Goal: Information Seeking & Learning: Learn about a topic

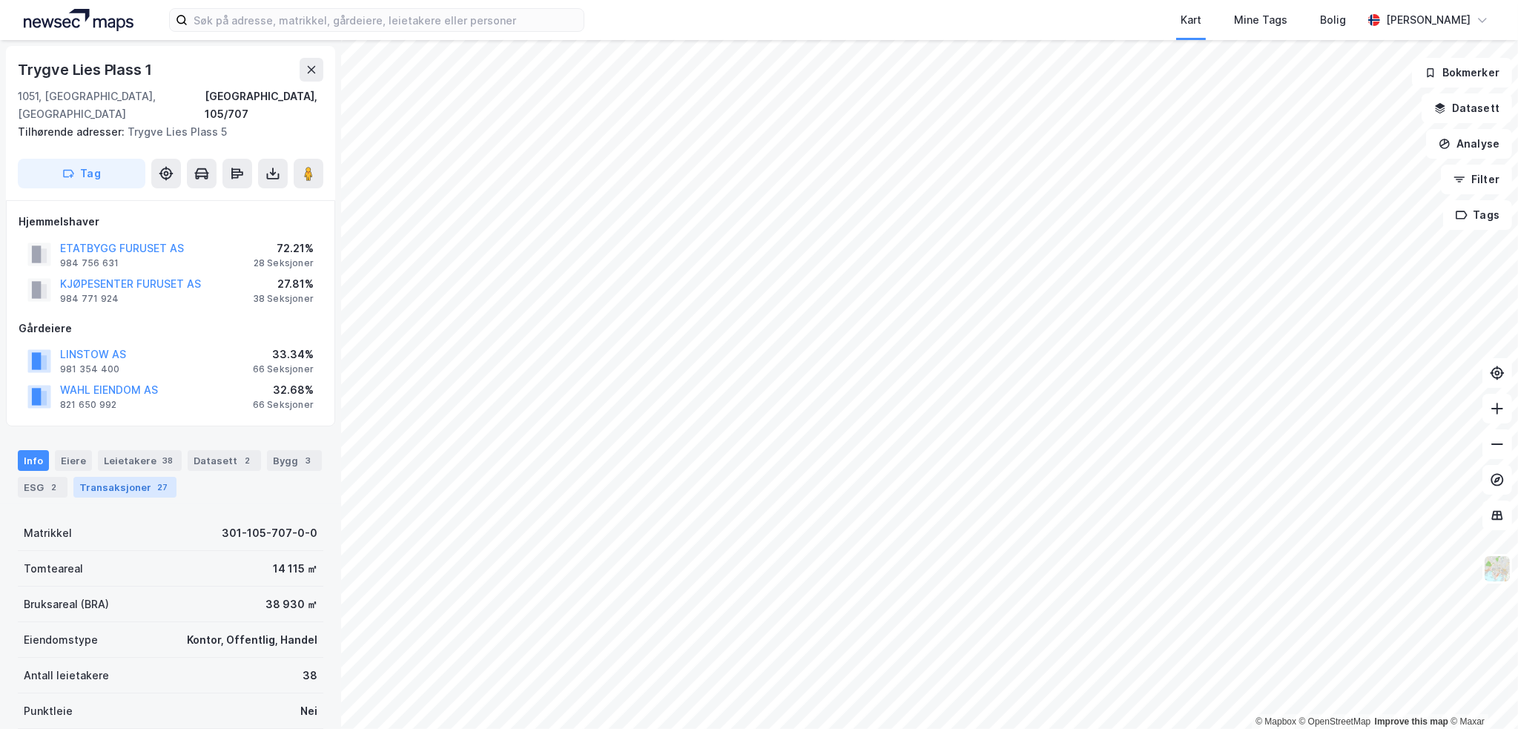
click at [139, 477] on div "Transaksjoner 27" at bounding box center [124, 487] width 103 height 21
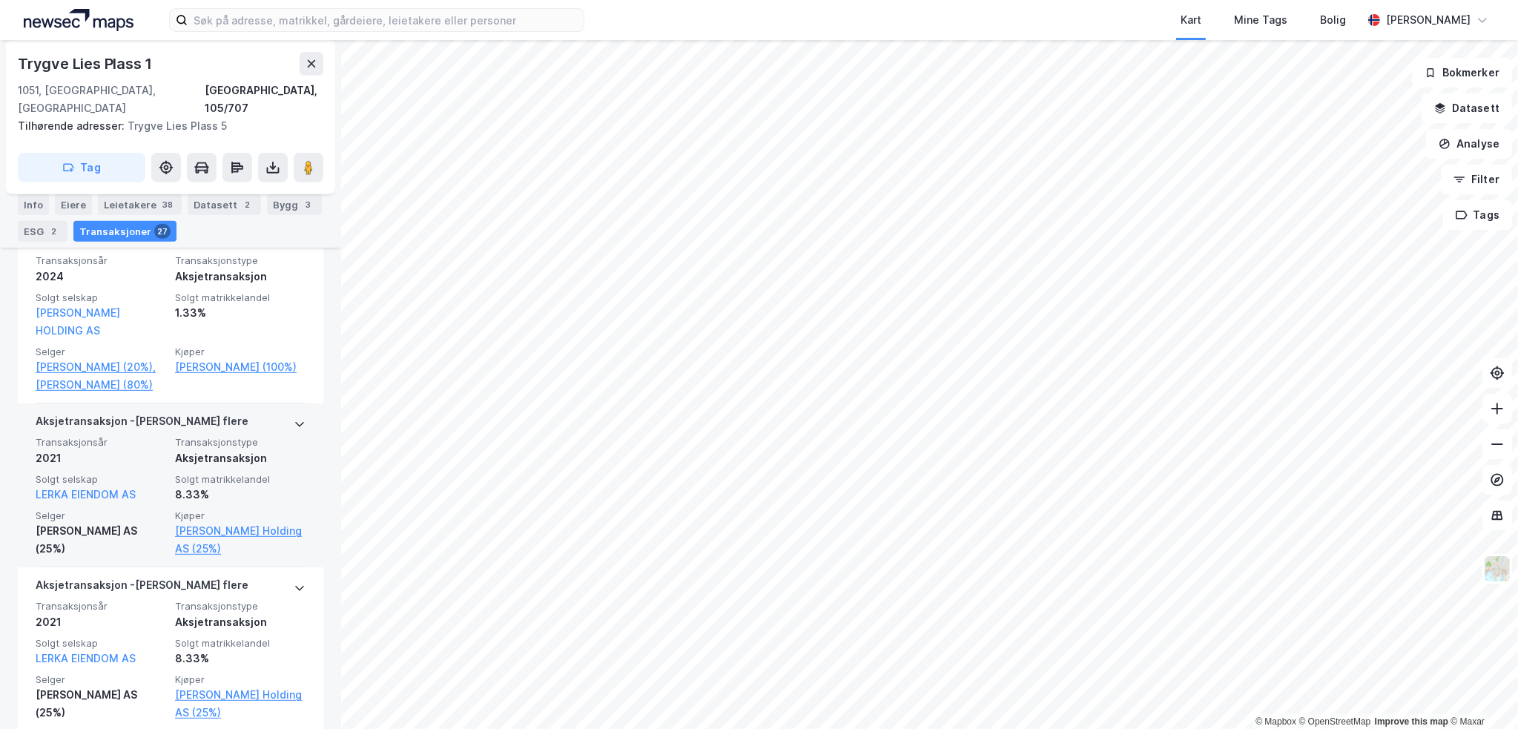
scroll to position [936, 0]
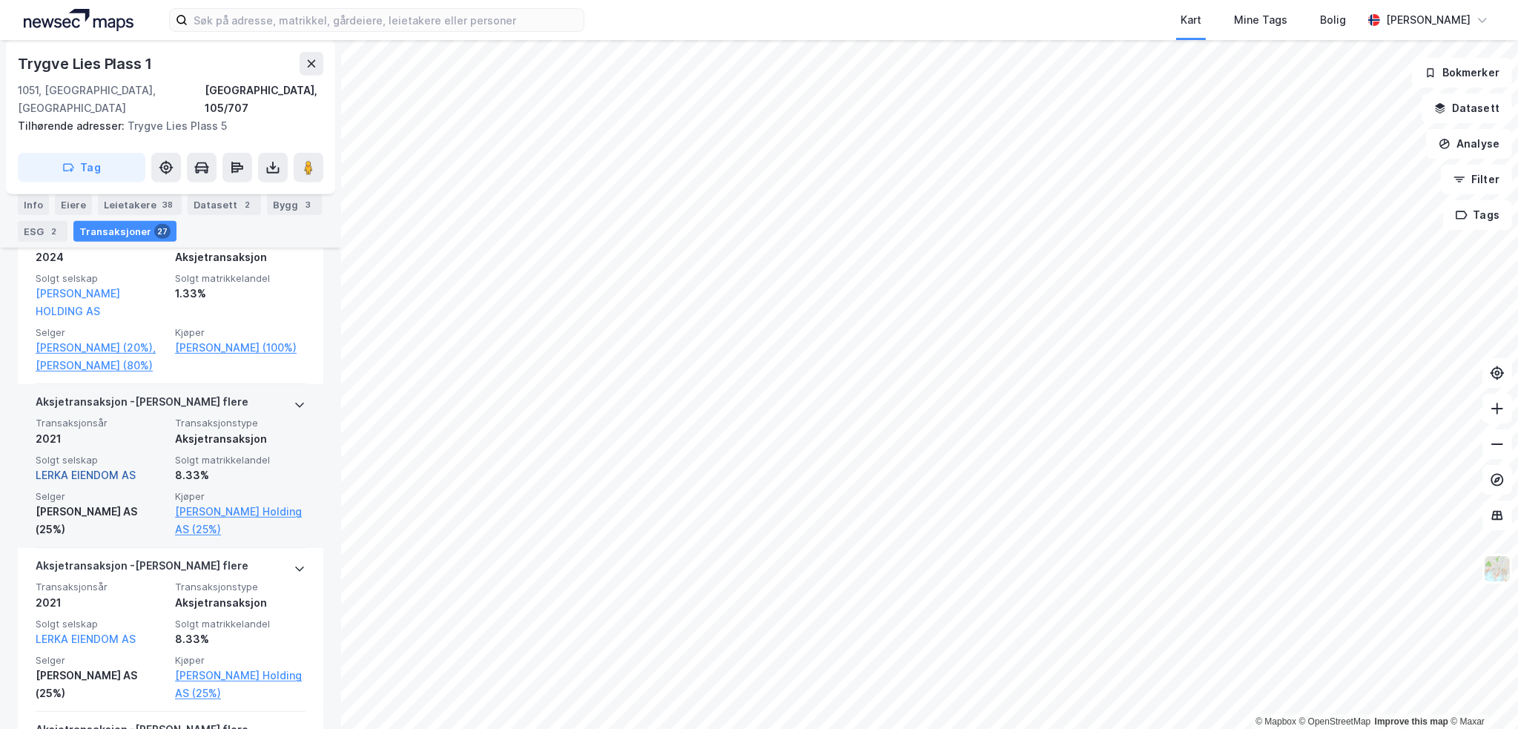
click at [87, 469] on link "LERKA EIENDOM AS" at bounding box center [86, 475] width 100 height 13
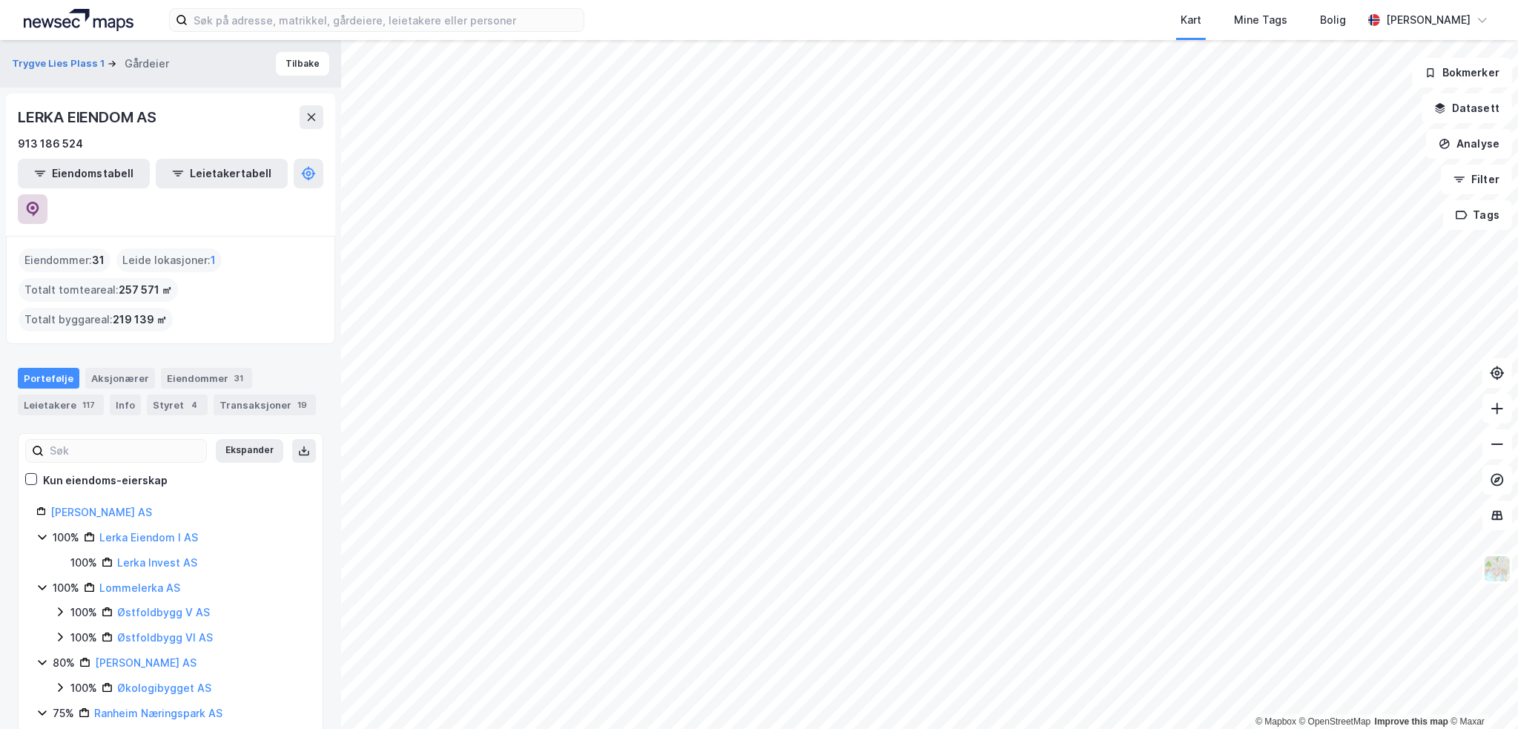
click at [40, 202] on icon at bounding box center [32, 209] width 15 height 15
click at [147, 394] on div "Styret 4" at bounding box center [177, 404] width 61 height 21
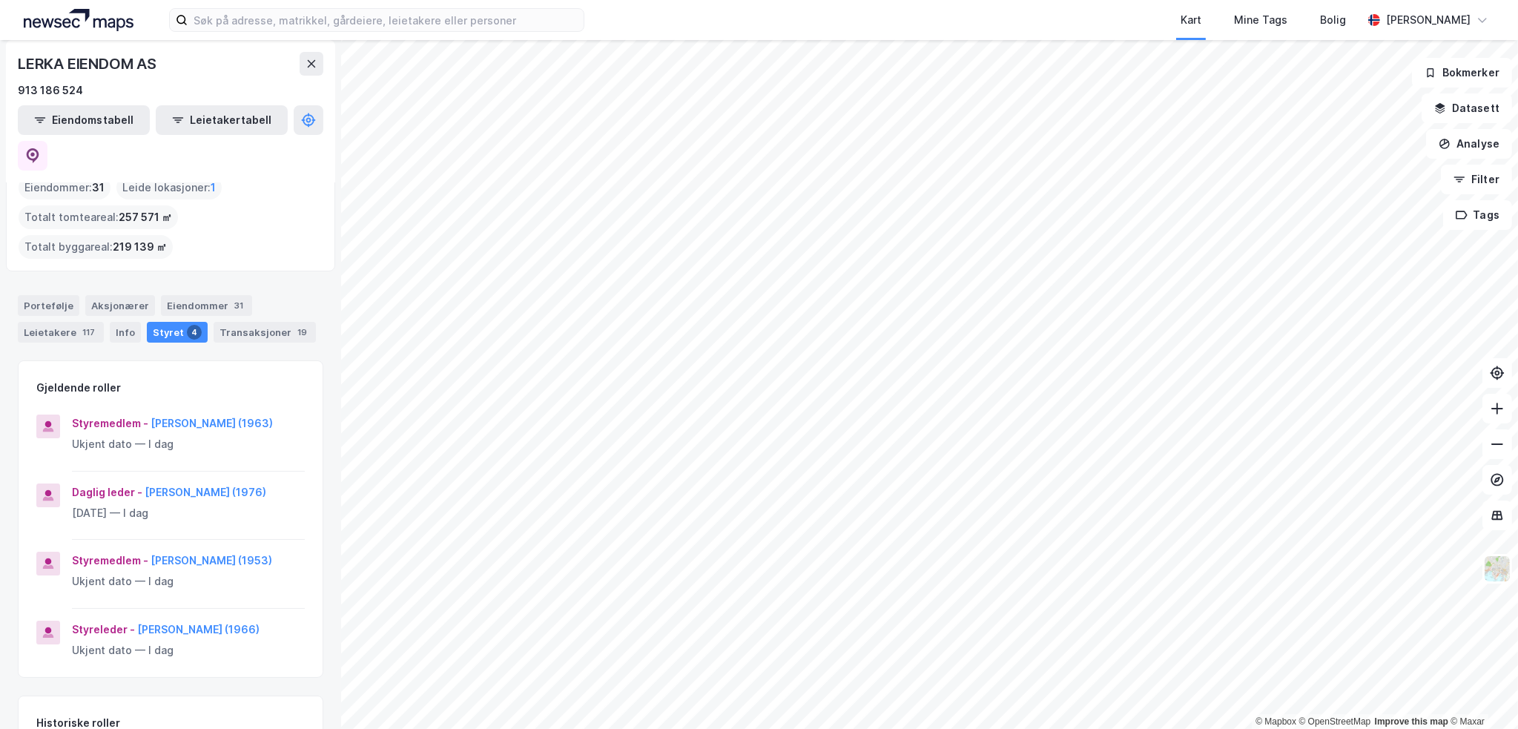
scroll to position [74, 0]
click at [0, 0] on button "Harald Mohn (1976)" at bounding box center [0, 0] width 0 height 0
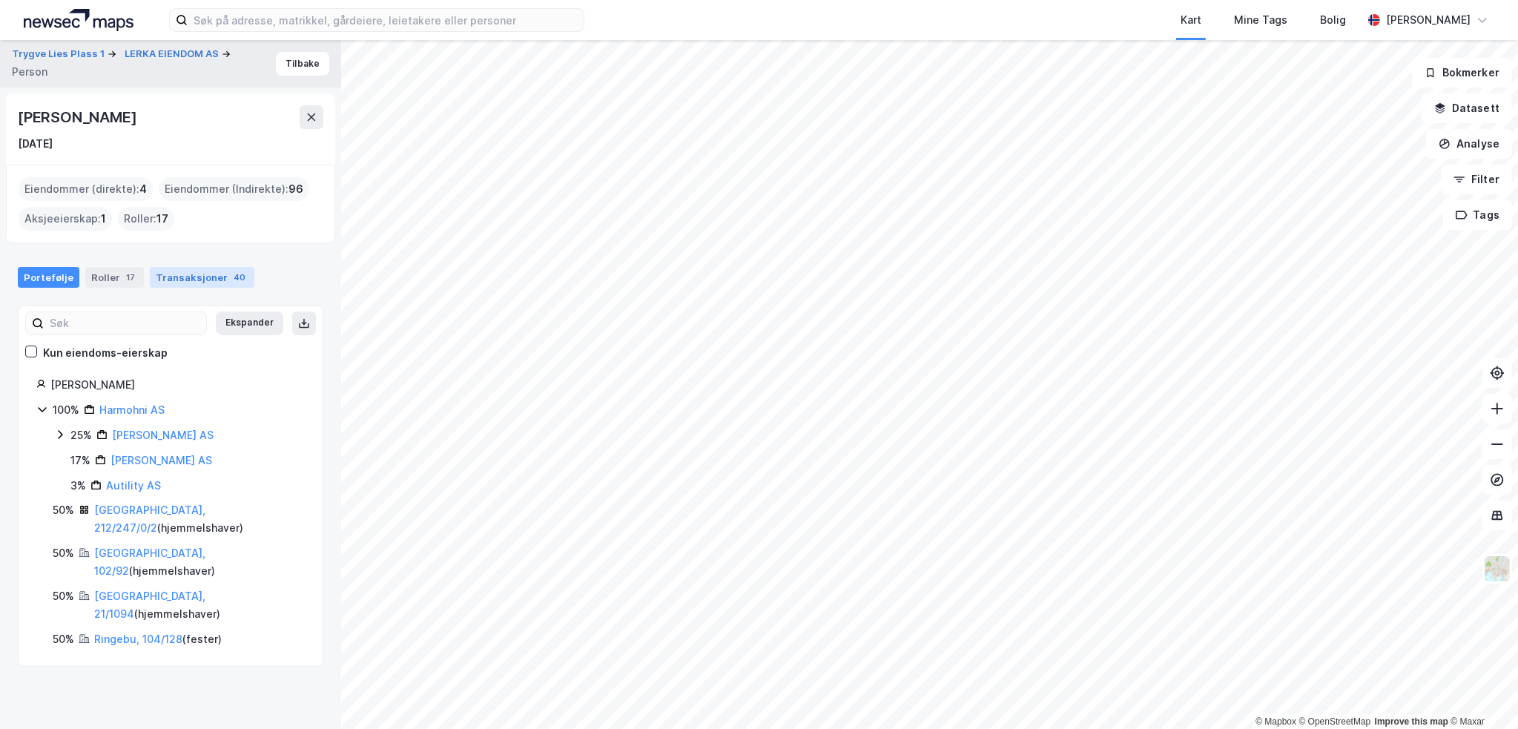
click at [208, 275] on div "Transaksjoner 40" at bounding box center [202, 277] width 105 height 21
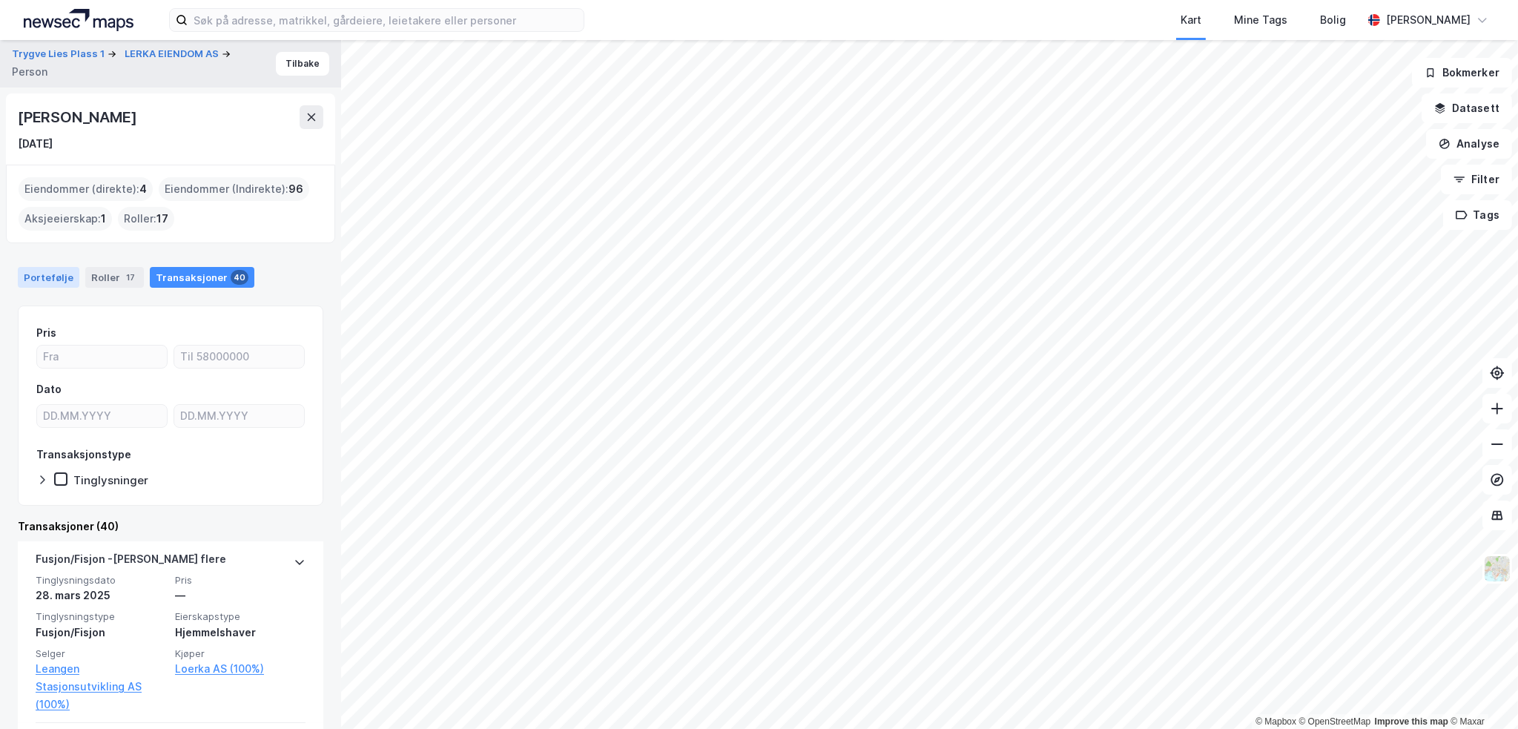
click at [37, 278] on div "Portefølje" at bounding box center [49, 277] width 62 height 21
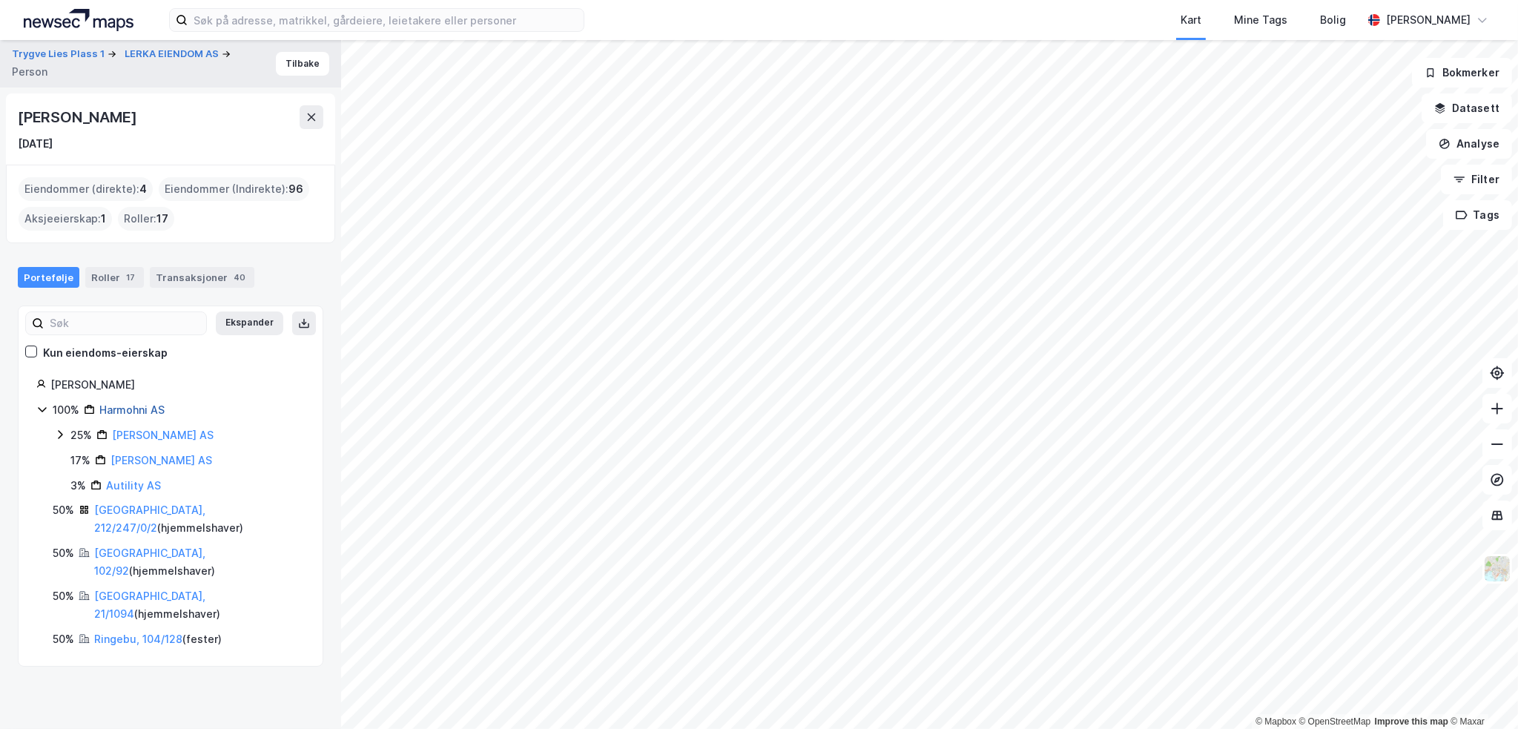
click at [153, 407] on link "Harmohni AS" at bounding box center [131, 409] width 65 height 13
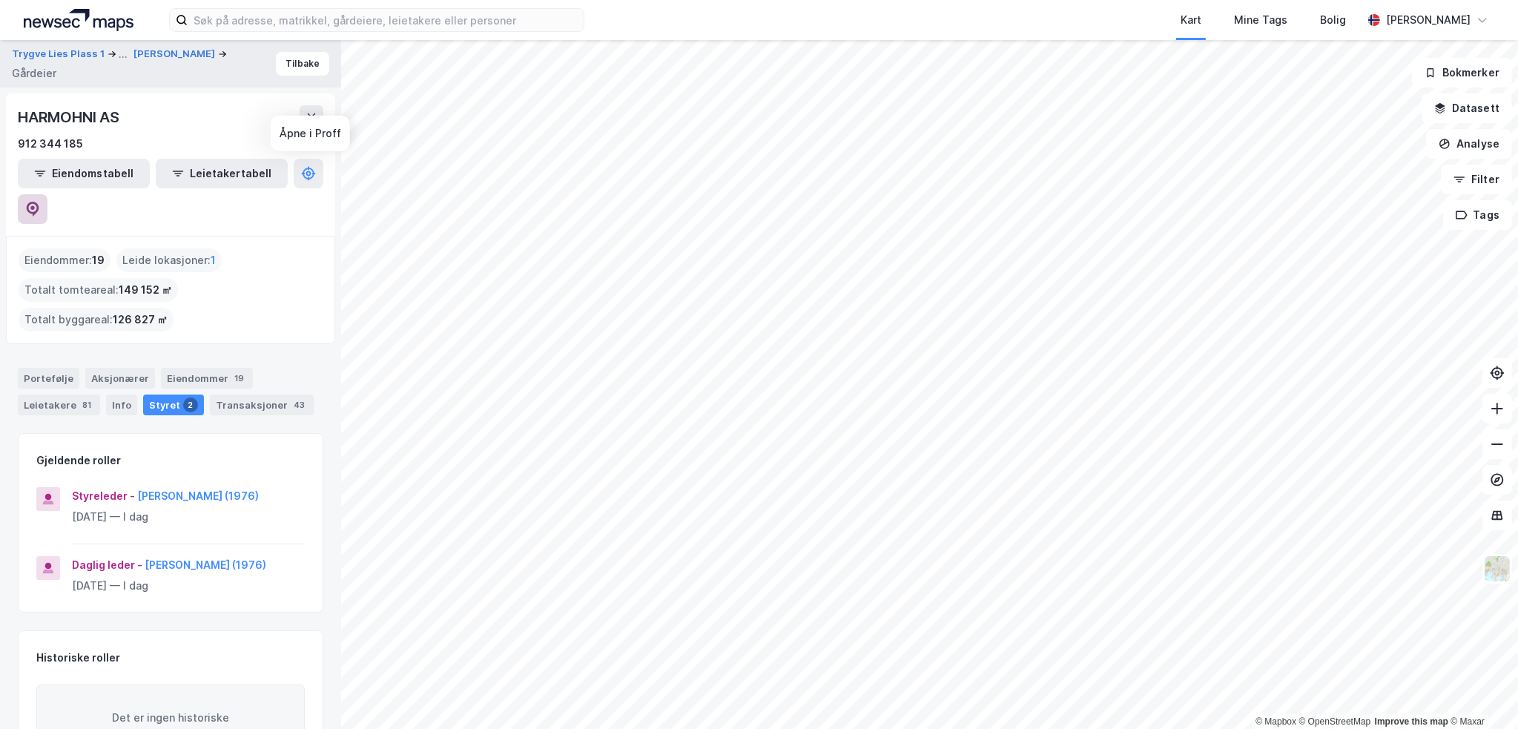
click at [40, 202] on icon at bounding box center [32, 209] width 15 height 15
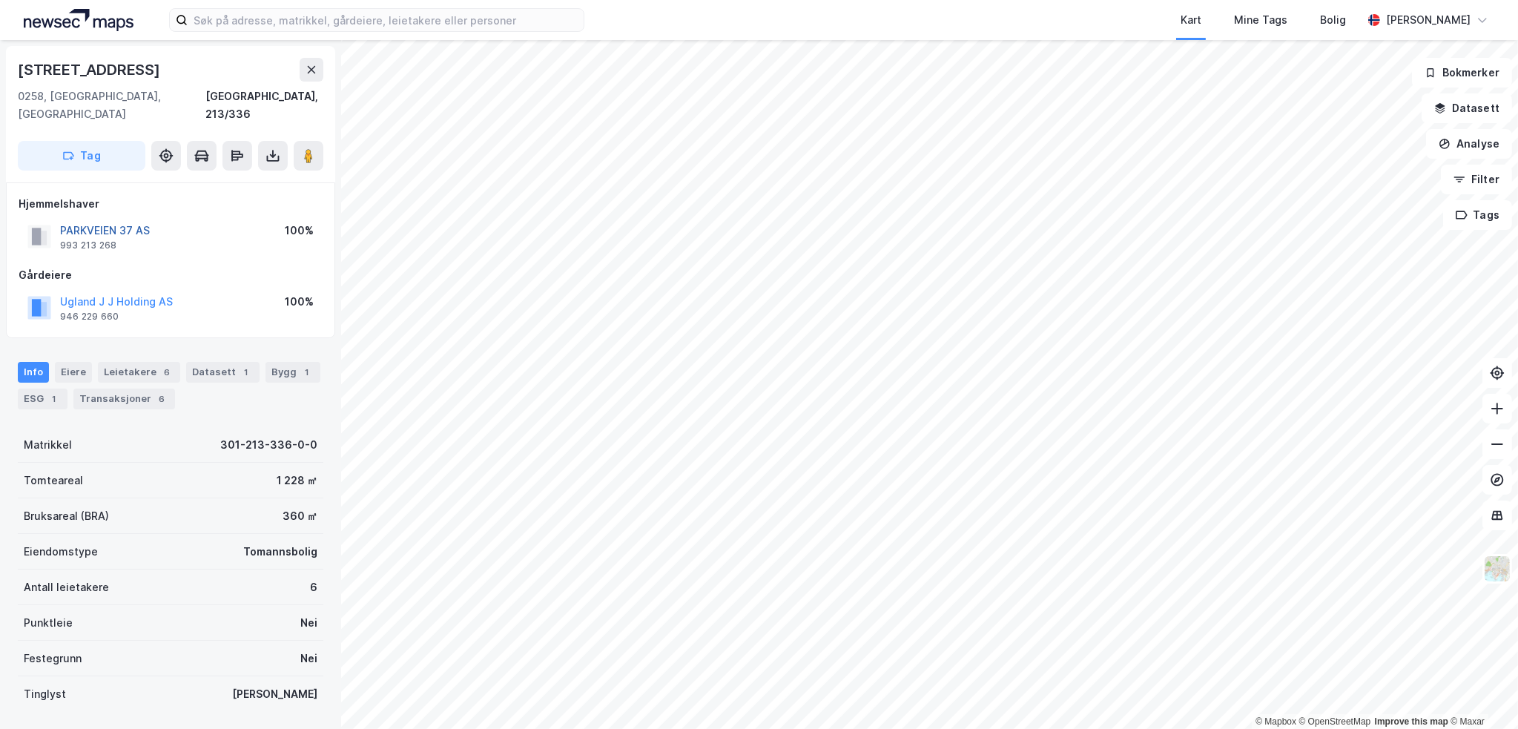
click at [0, 0] on button "PARKVEIEN 37 AS" at bounding box center [0, 0] width 0 height 0
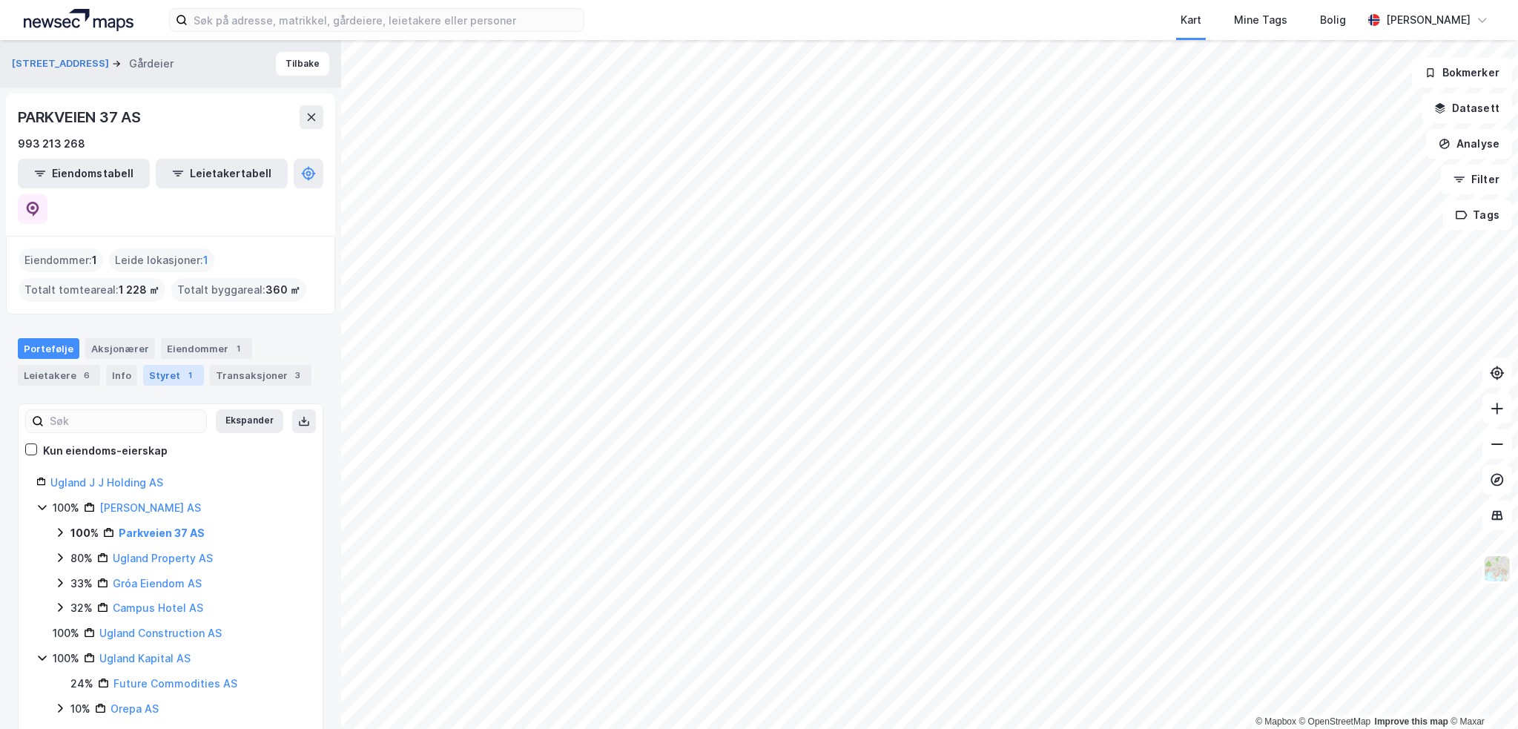
click at [148, 365] on div "Styret 1" at bounding box center [173, 375] width 61 height 21
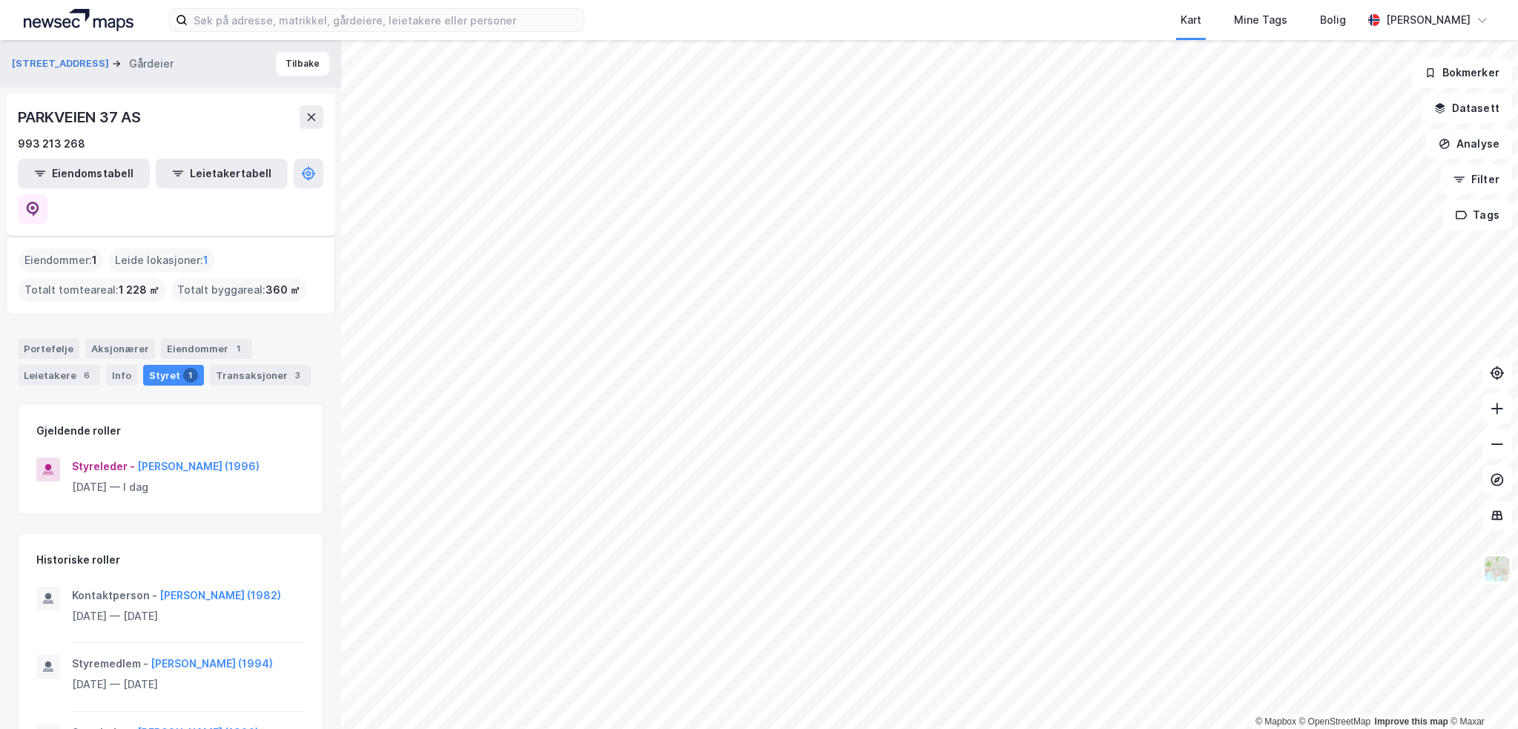
scroll to position [148, 0]
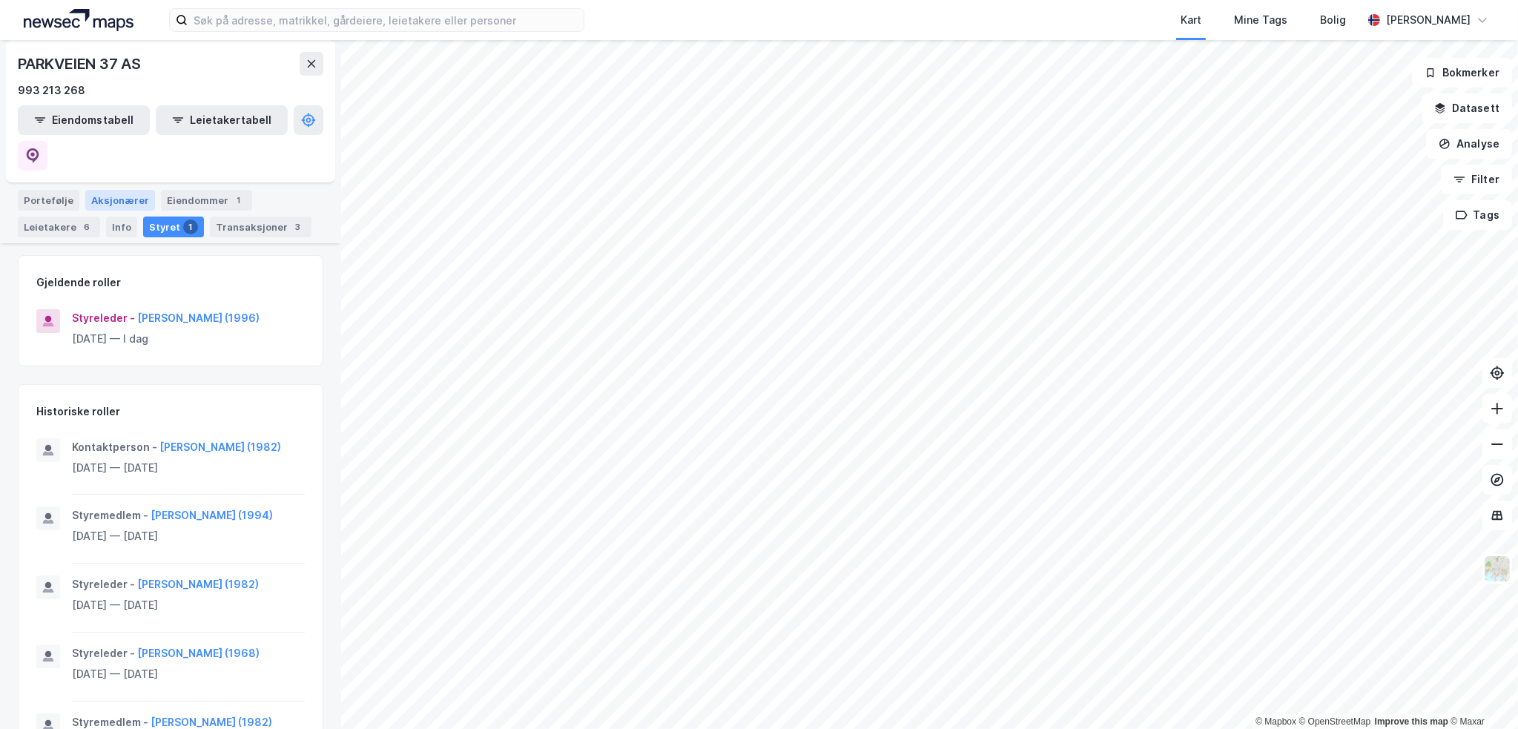
click at [110, 190] on div "Aksjonærer" at bounding box center [120, 200] width 70 height 21
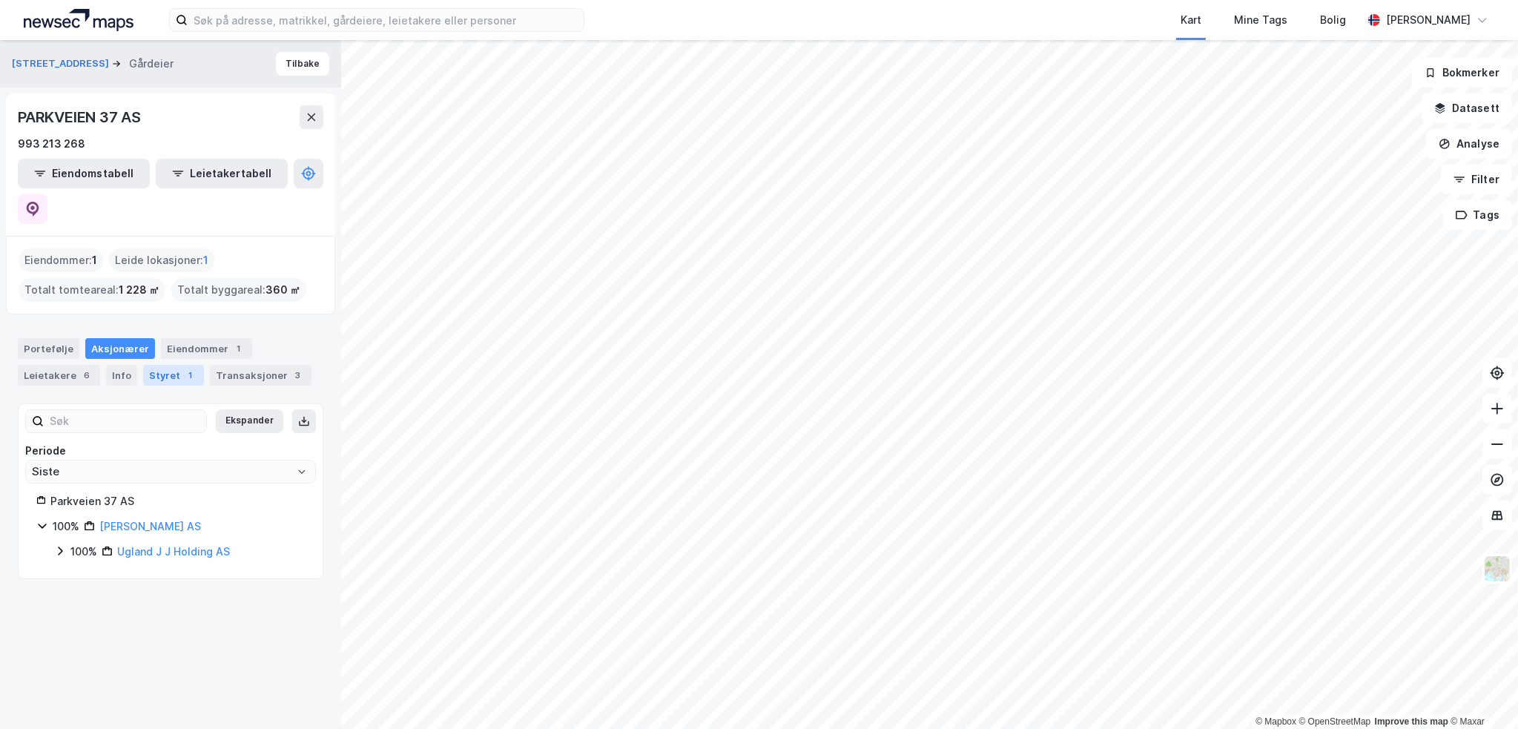
click at [155, 365] on div "Styret 1" at bounding box center [173, 375] width 61 height 21
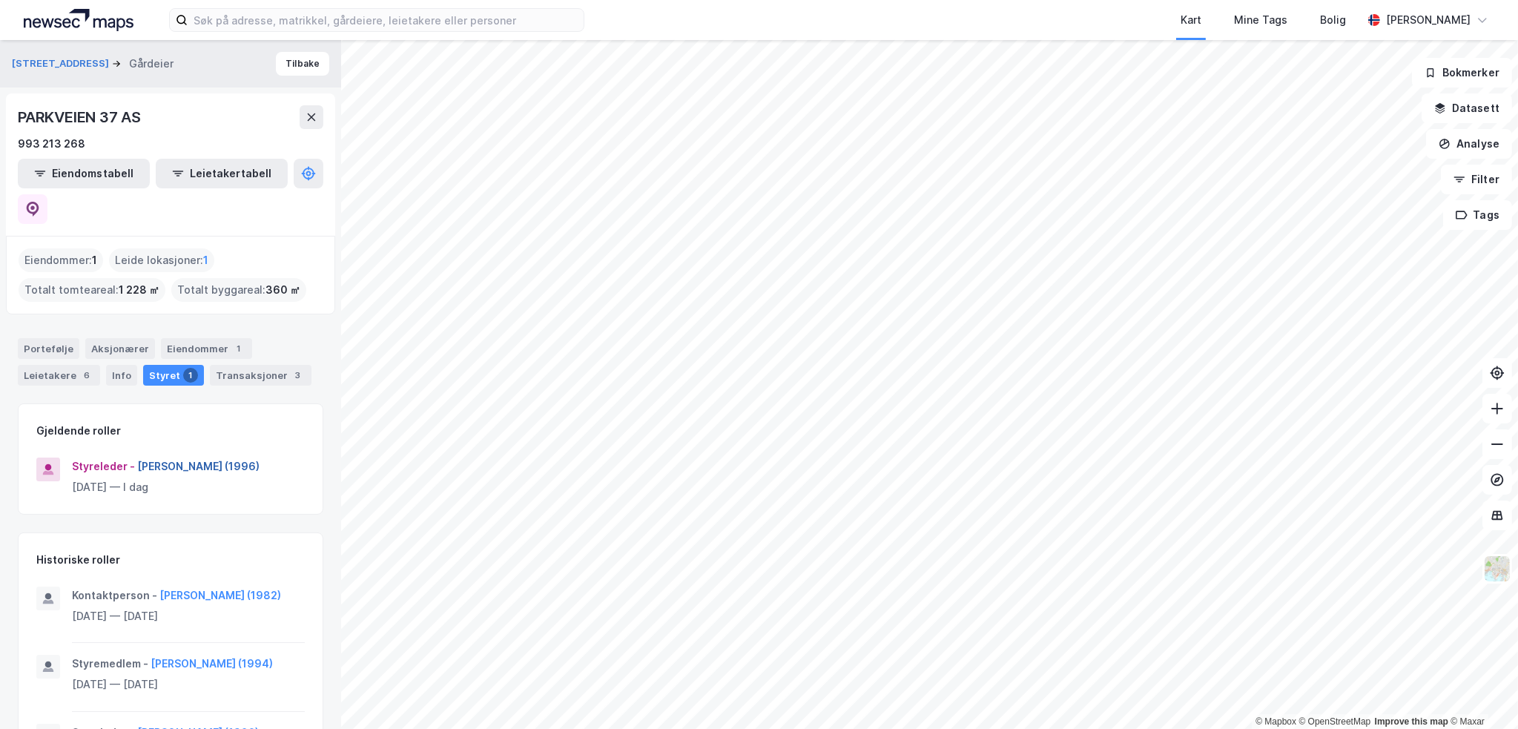
click at [0, 0] on button "Espen Skeimo Vedal (1996)" at bounding box center [0, 0] width 0 height 0
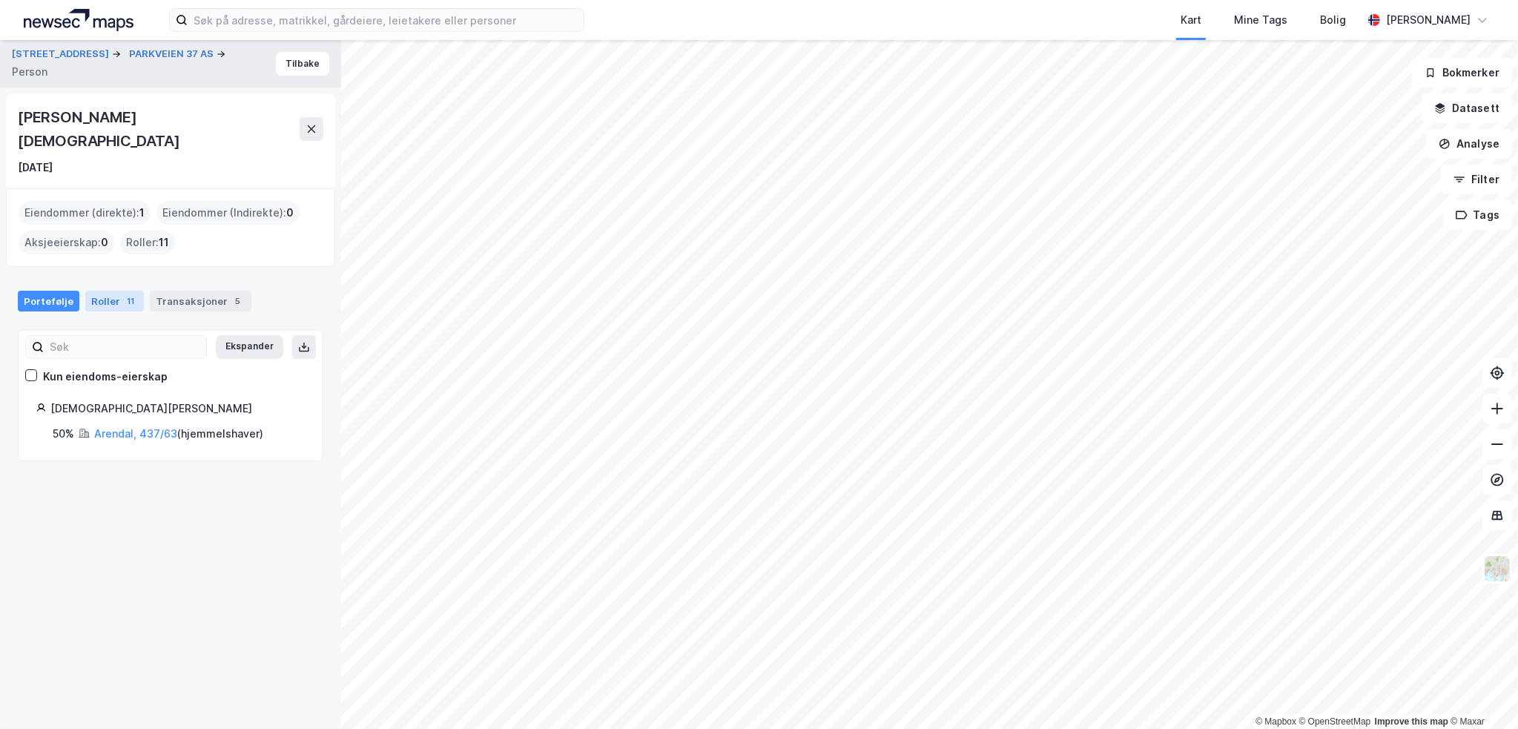
click at [107, 291] on div "Roller 11" at bounding box center [114, 301] width 59 height 21
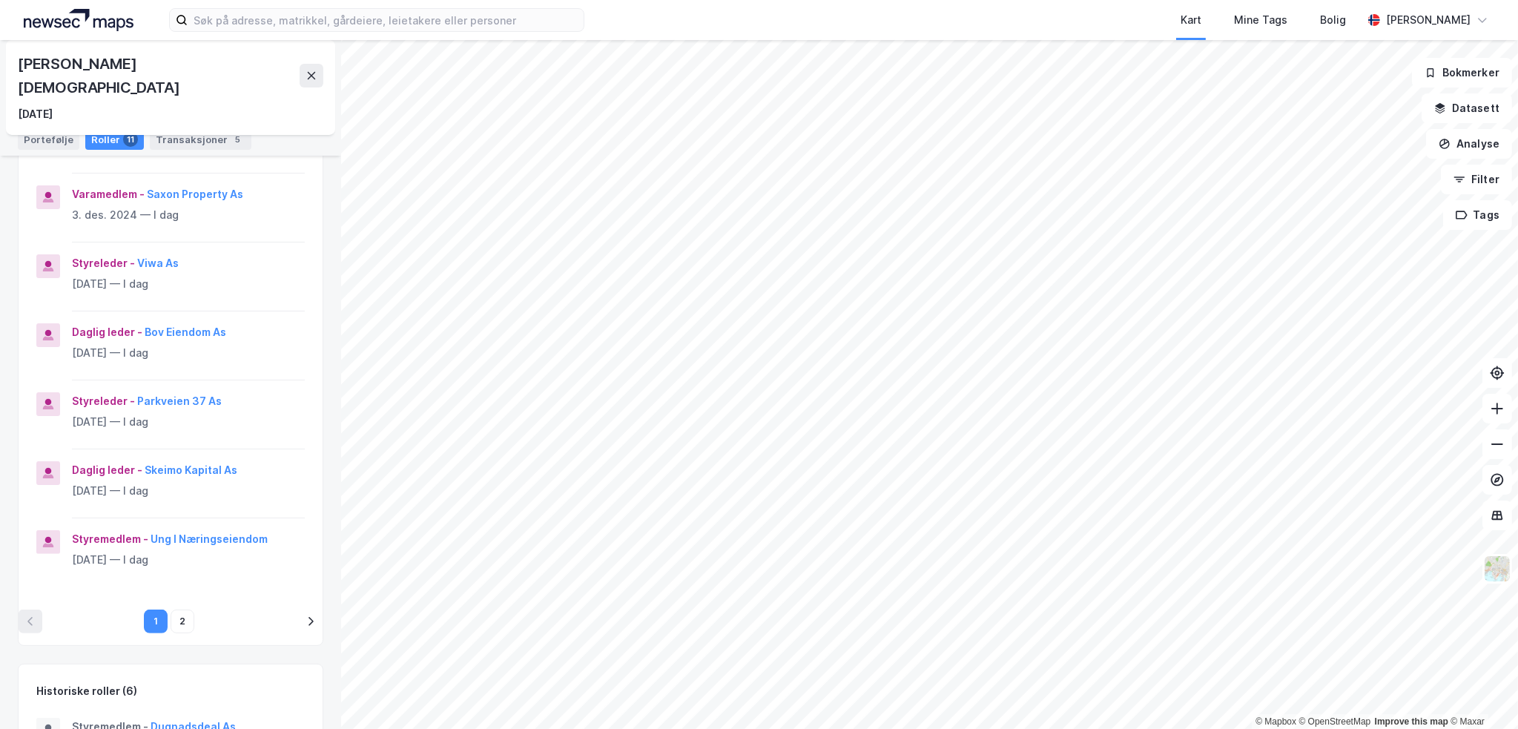
scroll to position [519, 0]
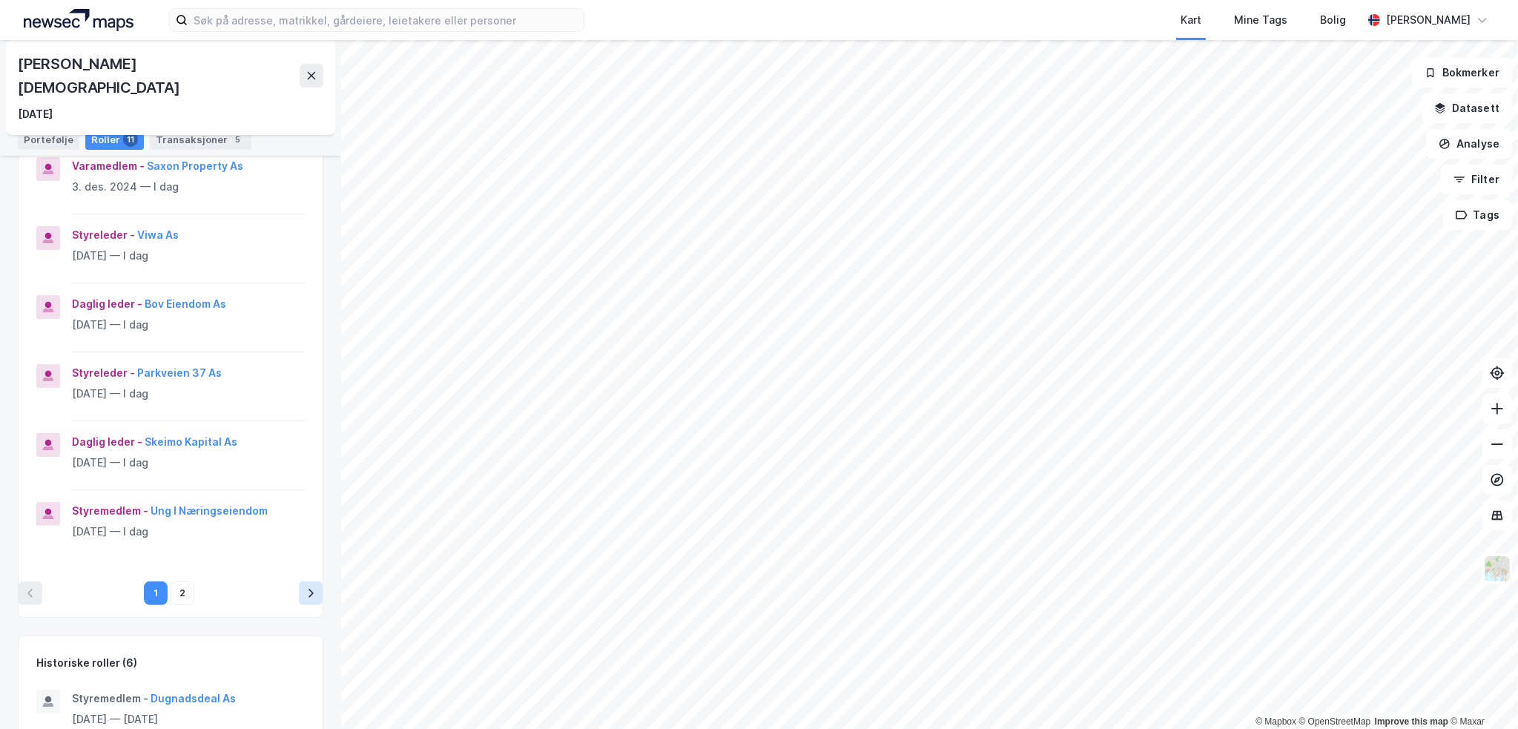
click at [305, 587] on icon "pagination navigation" at bounding box center [311, 593] width 12 height 12
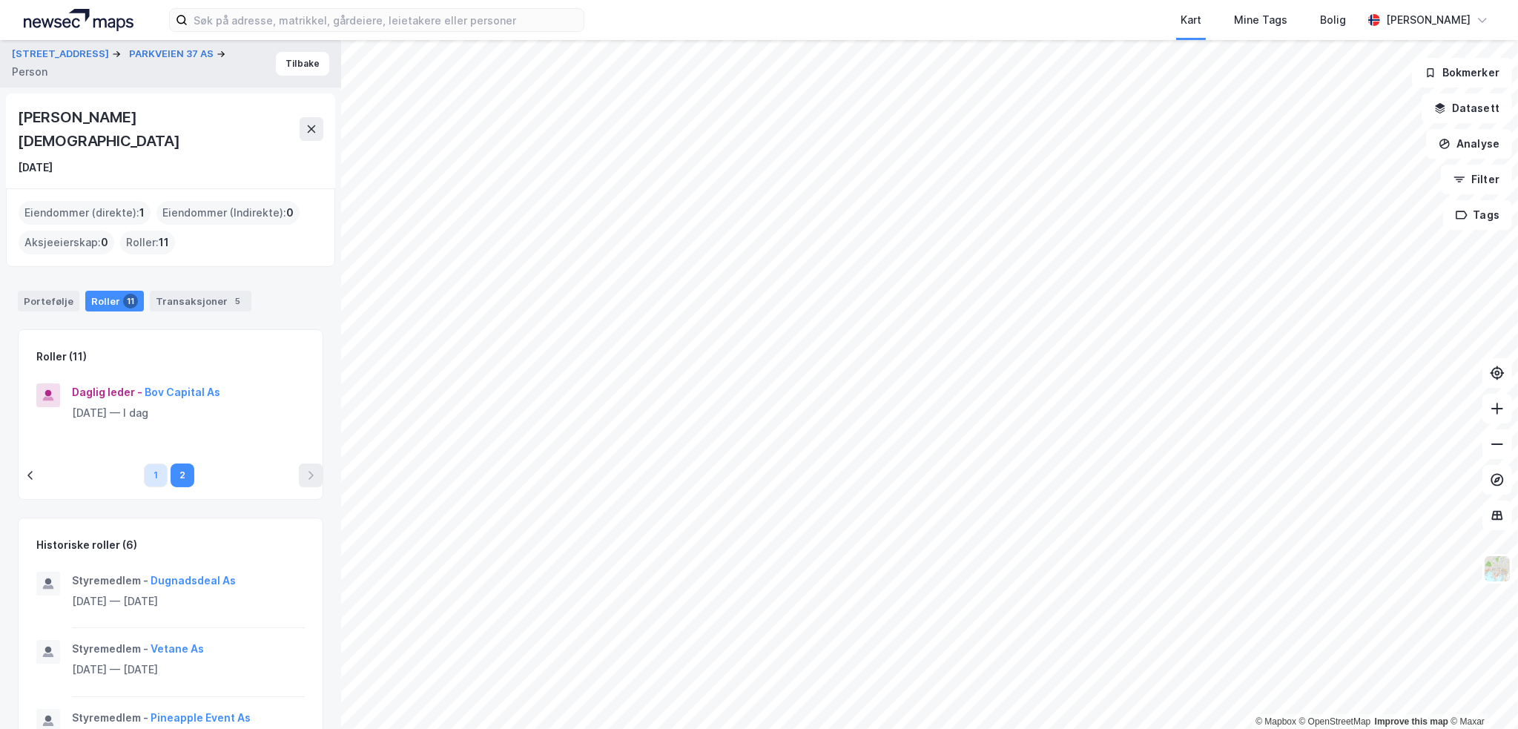
click at [148, 463] on button "1" at bounding box center [156, 475] width 24 height 24
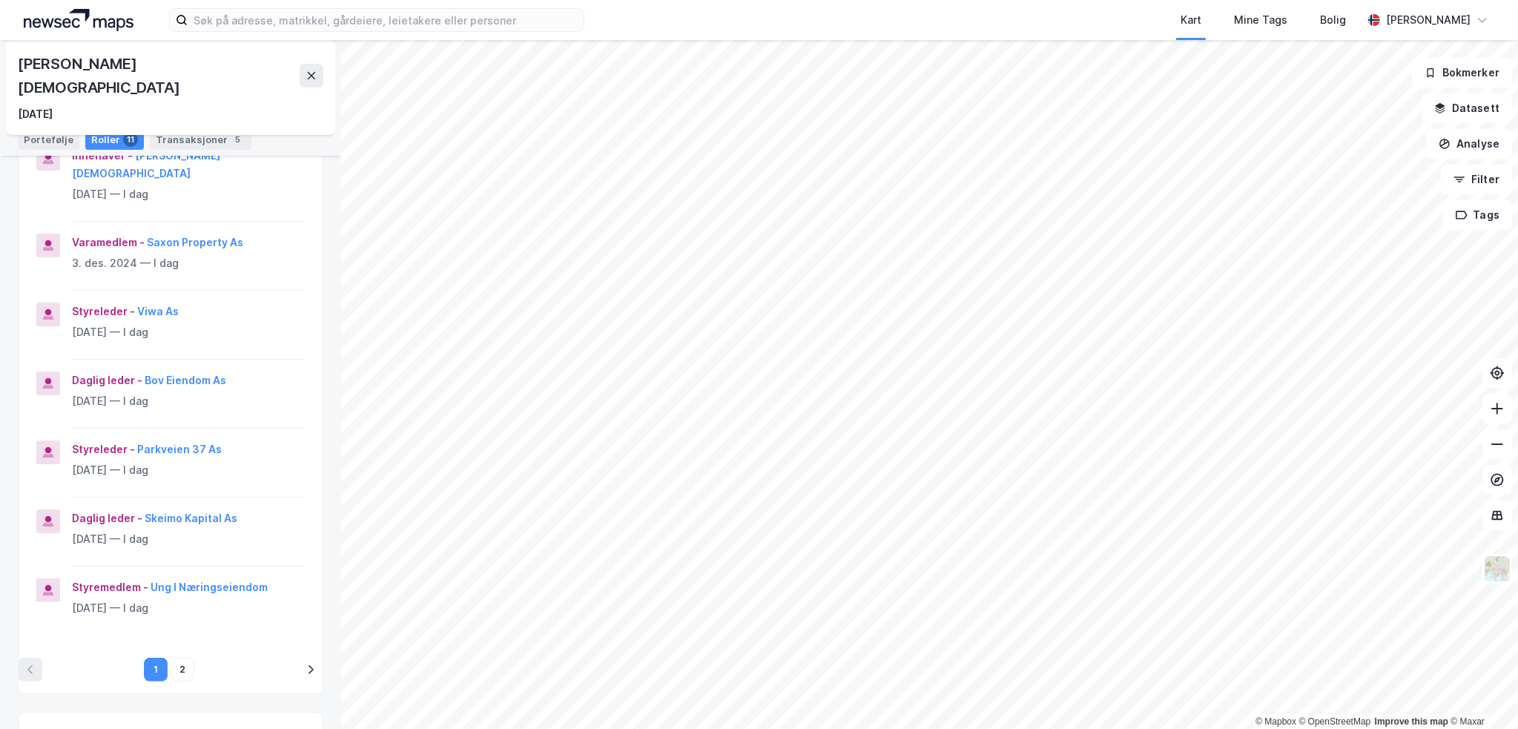
scroll to position [445, 0]
click at [0, 0] on button "Viwa As" at bounding box center [0, 0] width 0 height 0
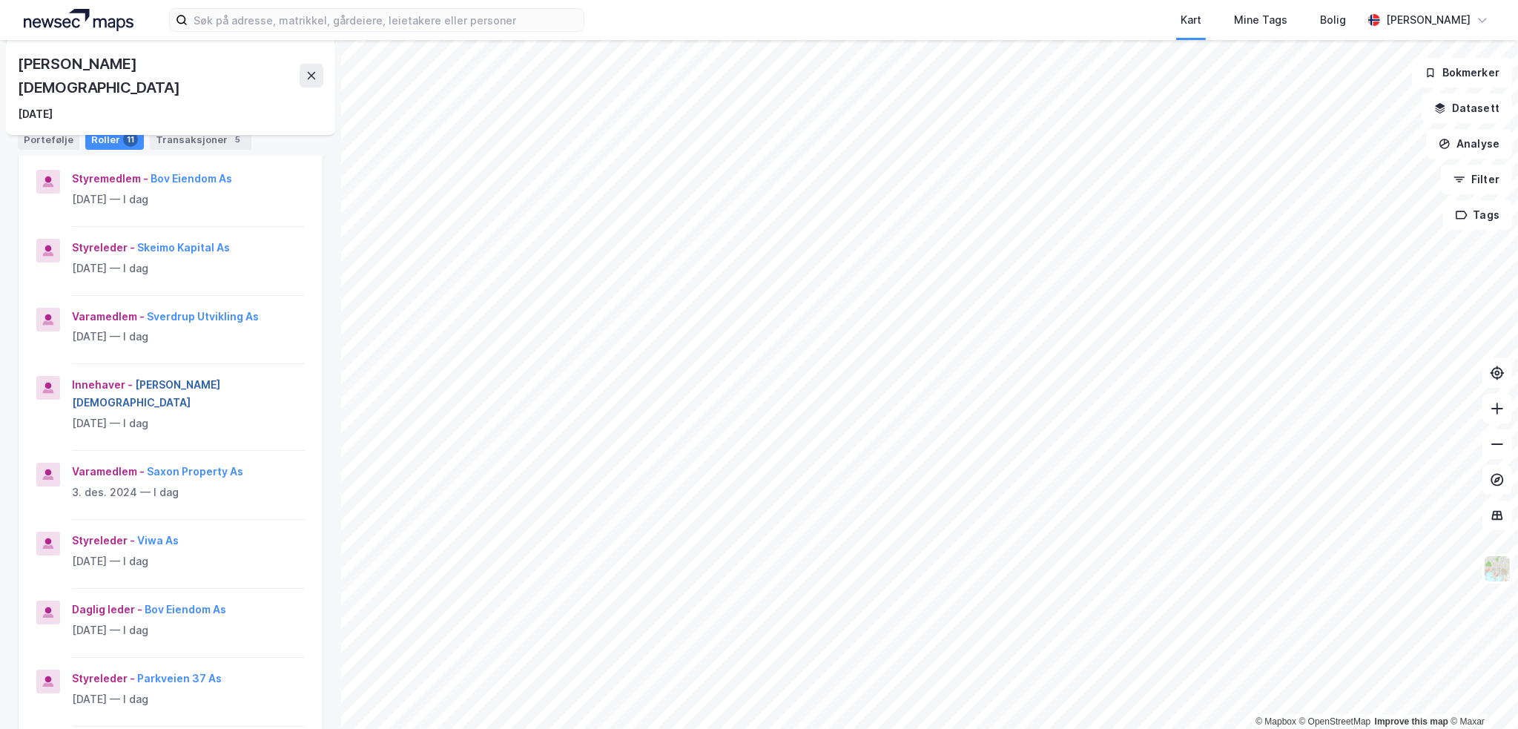
scroll to position [222, 0]
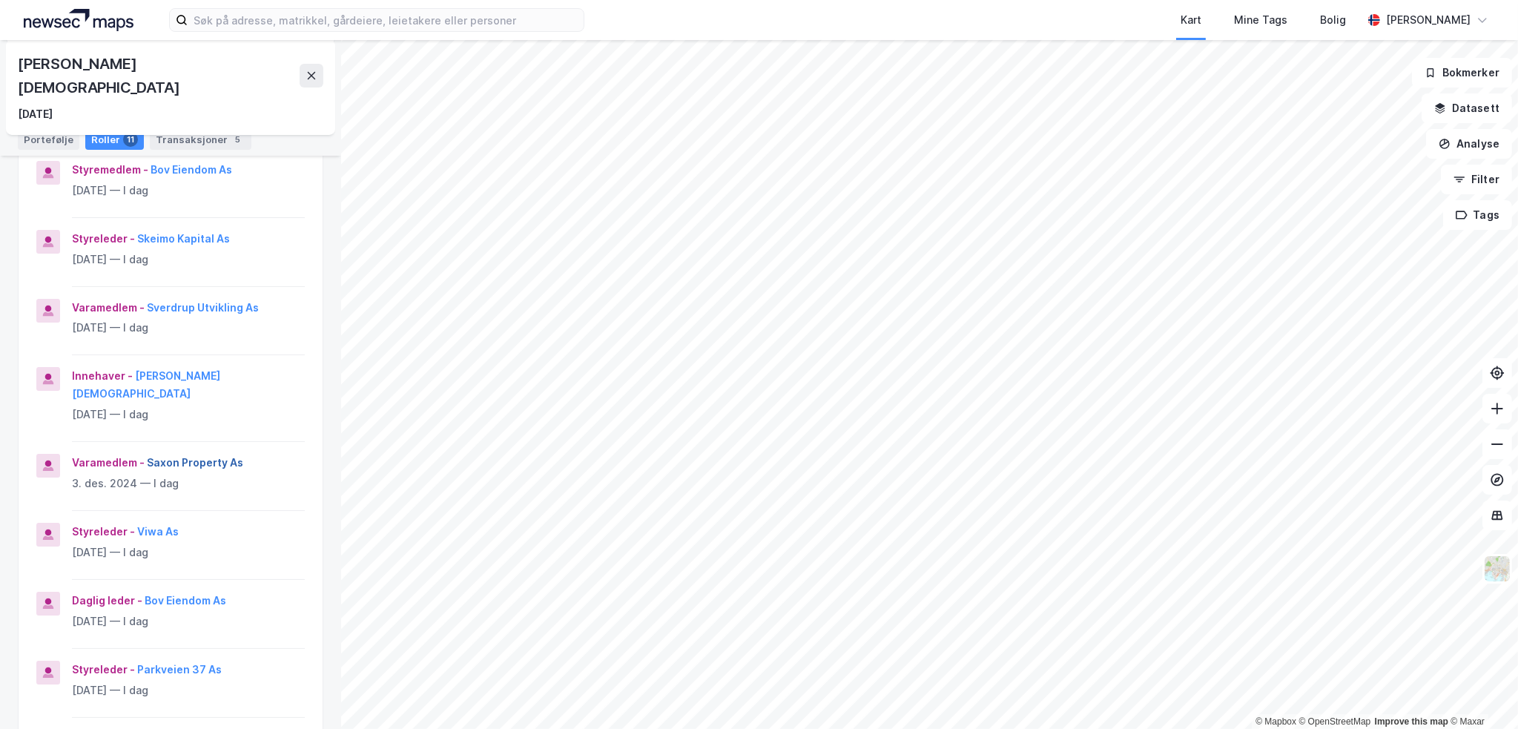
click at [0, 0] on button "Saxon Property As" at bounding box center [0, 0] width 0 height 0
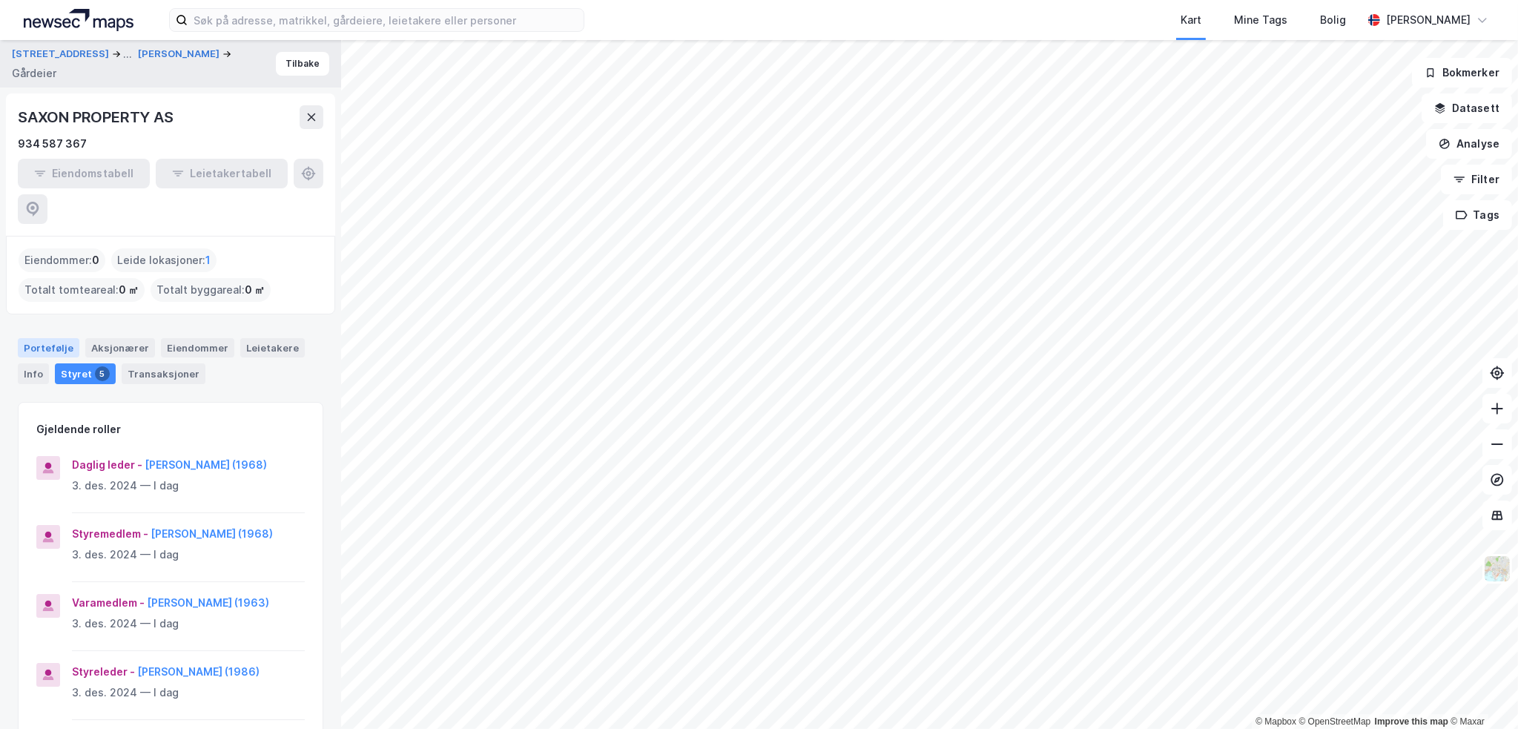
click at [63, 338] on div "Portefølje" at bounding box center [49, 347] width 62 height 19
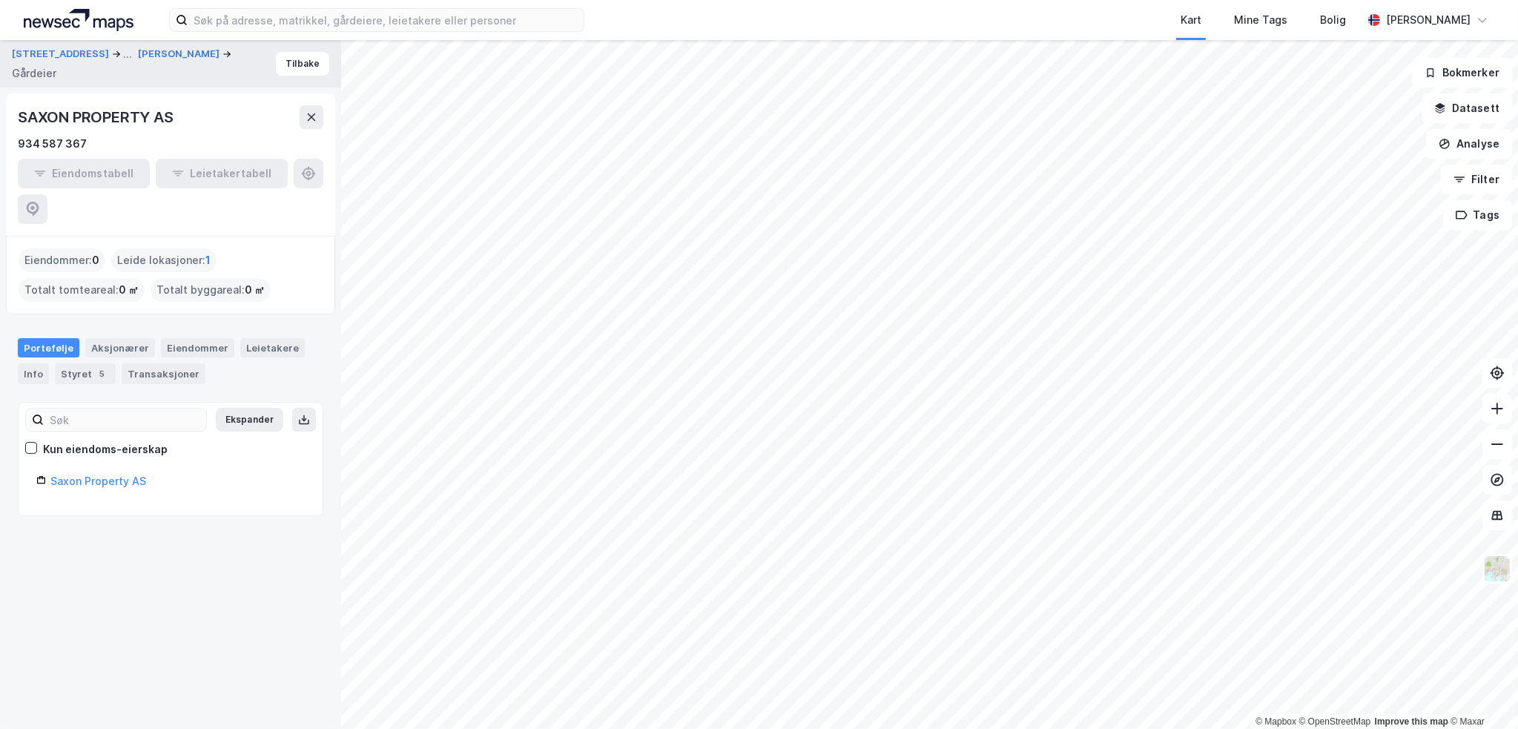
click at [207, 251] on span "1" at bounding box center [207, 260] width 5 height 18
click at [83, 338] on div "Portefølje Aksjonærer Eiendommer Leietakere Info Styret 5 Transaksjoner" at bounding box center [170, 361] width 305 height 46
click at [82, 363] on div "Styret 5" at bounding box center [85, 373] width 61 height 21
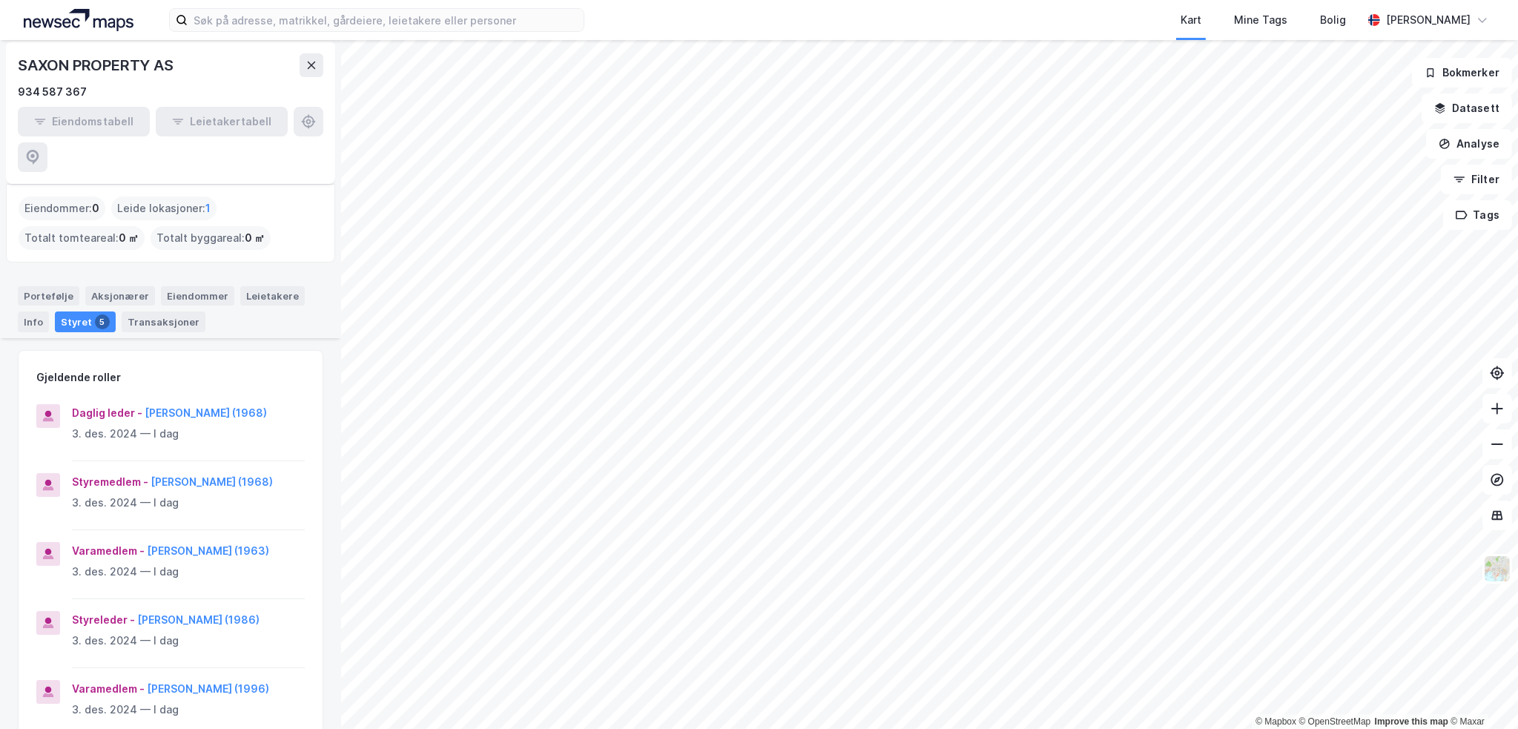
scroll to position [45, 0]
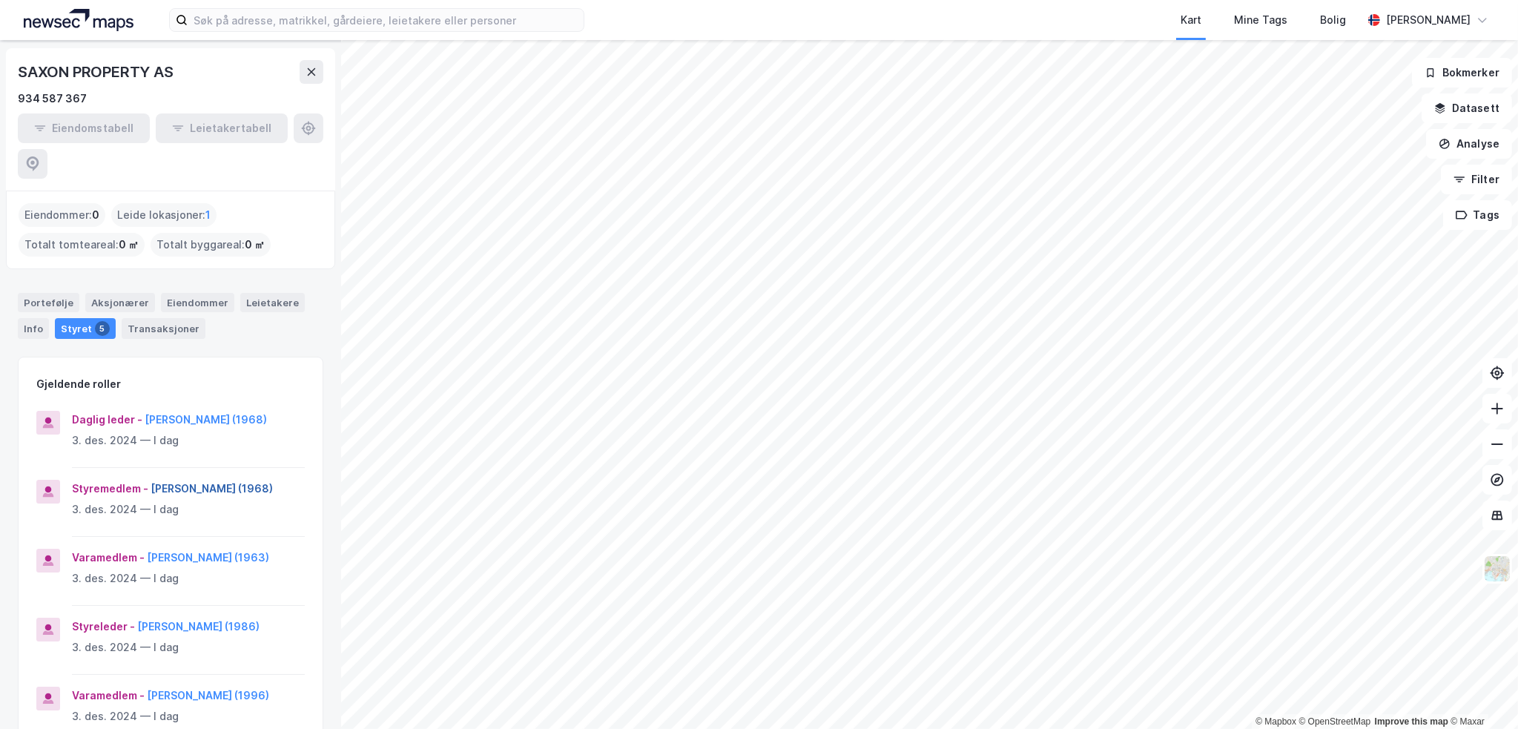
click at [0, 0] on button "Bjørn Roar Opheim Vedal (1968)" at bounding box center [0, 0] width 0 height 0
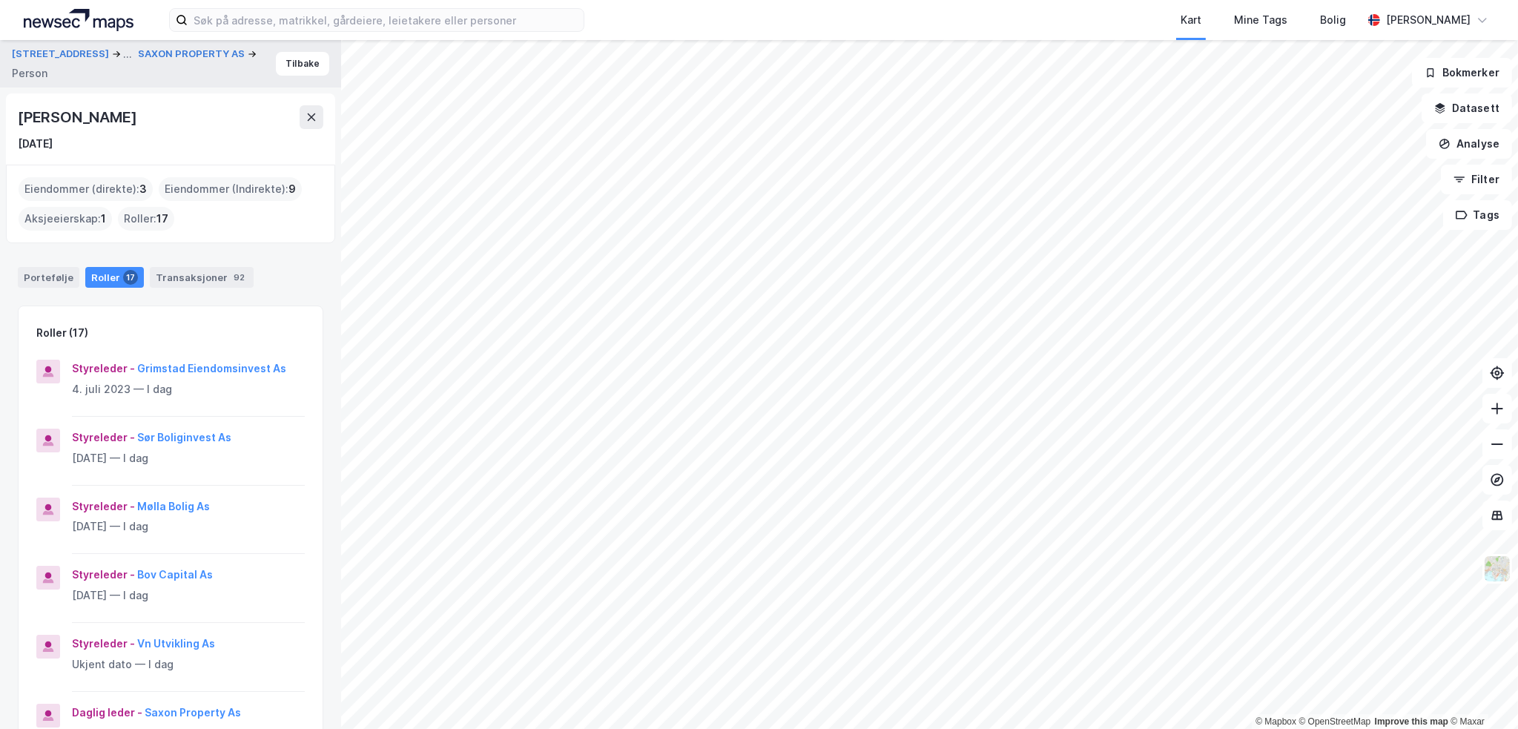
scroll to position [297, 0]
